Goal: Navigation & Orientation: Find specific page/section

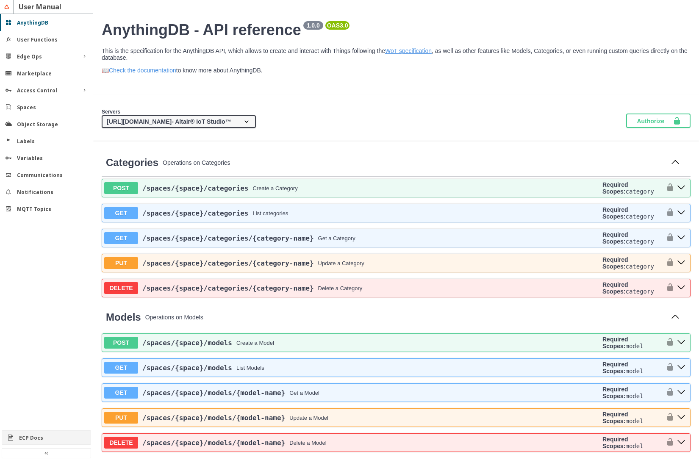
click at [63, 434] on div "ECP Docs" at bounding box center [49, 437] width 61 height 7
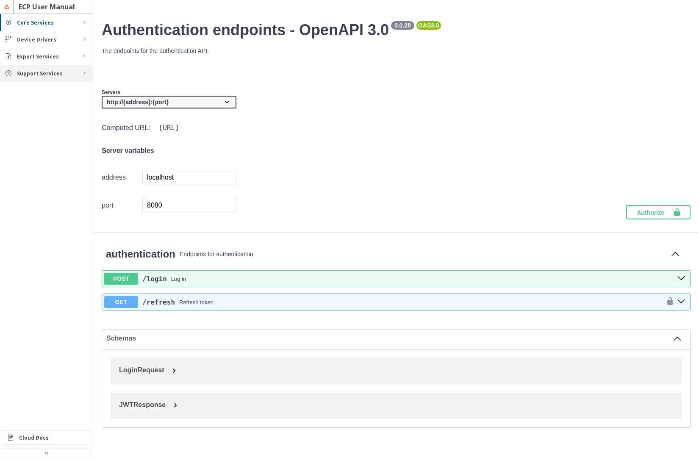
click at [0, 0] on slot "Support Services" at bounding box center [0, 0] width 0 height 0
click at [0, 0] on slot "RapidMiner" at bounding box center [0, 0] width 0 height 0
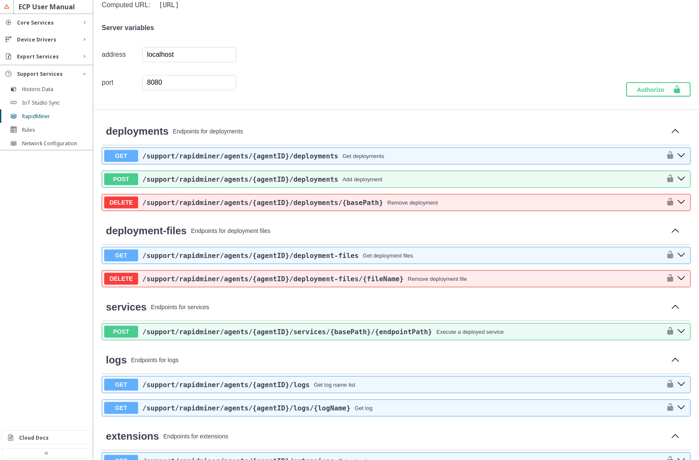
scroll to position [152, 0]
